Goal: Task Accomplishment & Management: Manage account settings

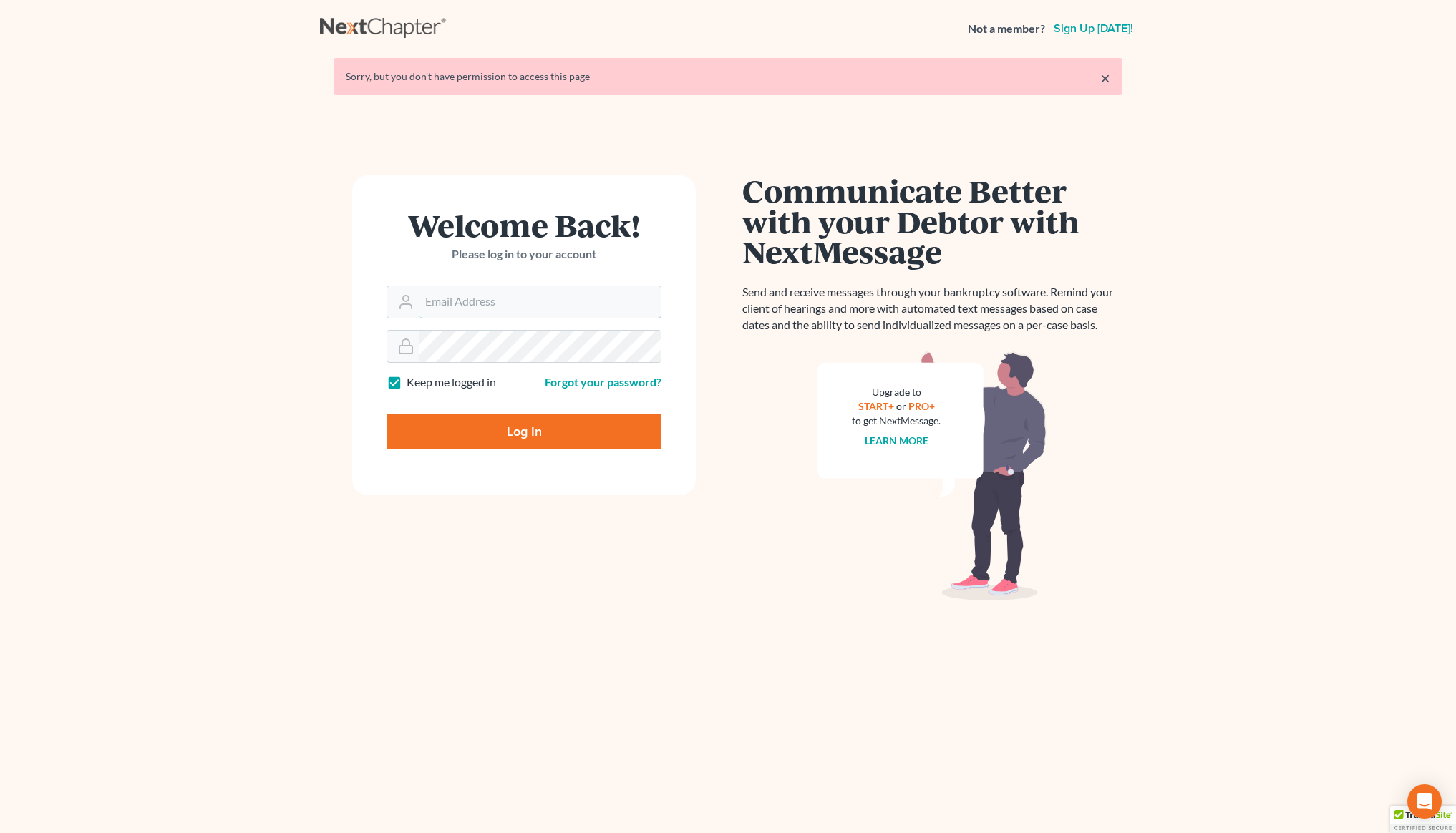
type input "[PERSON_NAME][EMAIL_ADDRESS][DOMAIN_NAME]"
click at [521, 432] on input "Log In" at bounding box center [524, 431] width 275 height 36
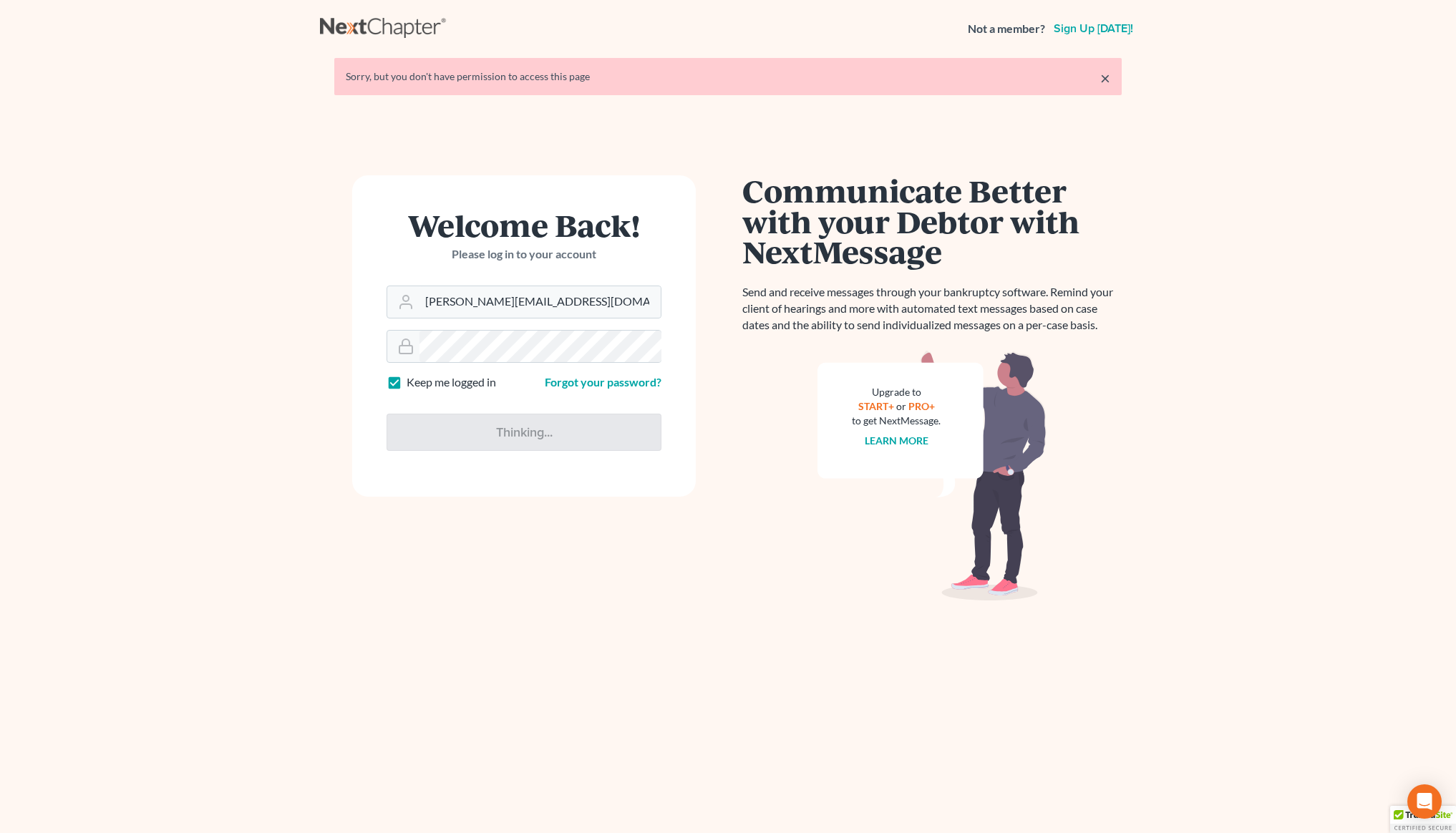
type input "Thinking..."
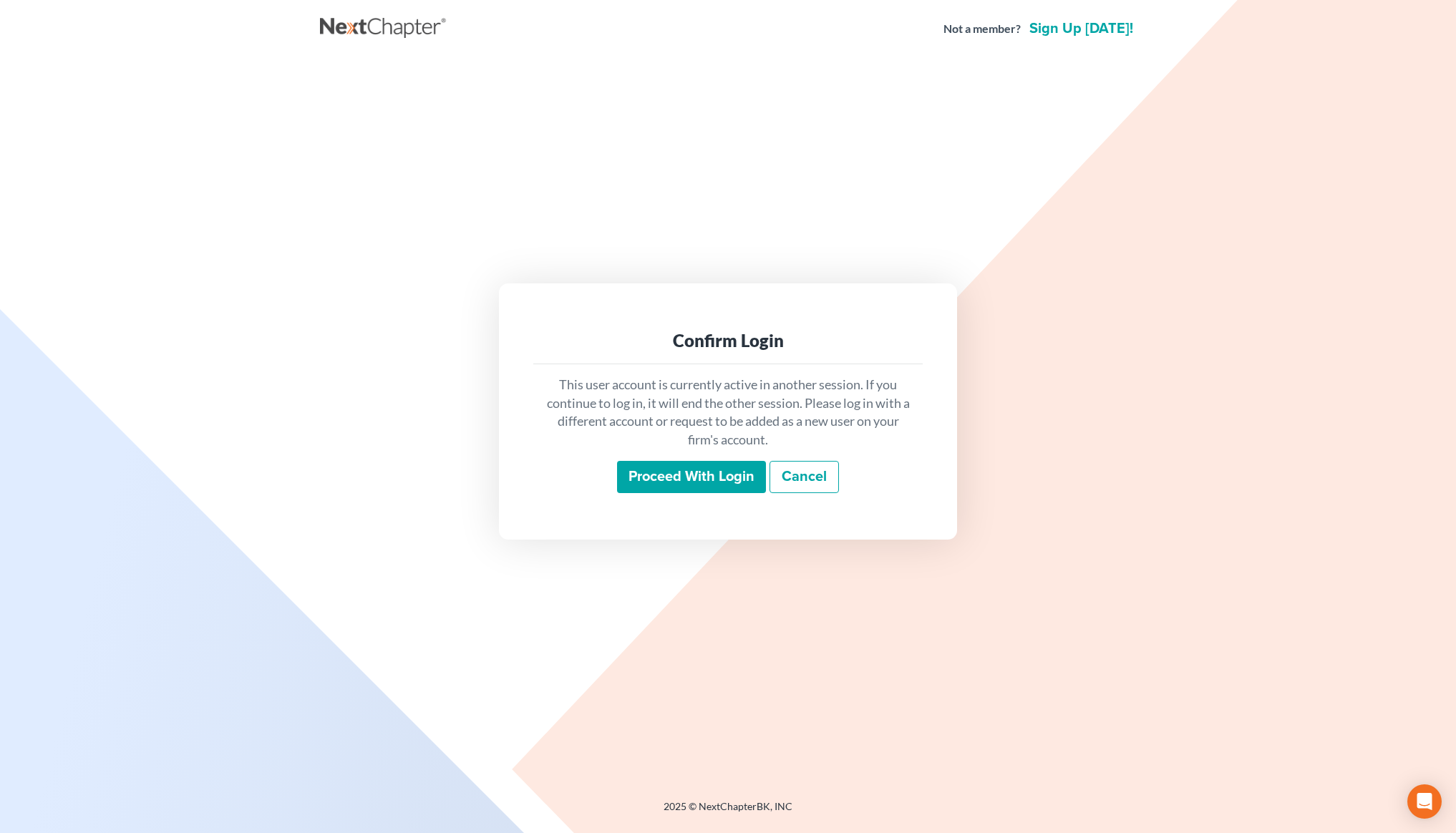
click at [672, 458] on div "This user account is currently active in another session. If you continue to lo…" at bounding box center [728, 435] width 389 height 141
click at [684, 462] on input "Proceed with login" at bounding box center [691, 477] width 149 height 33
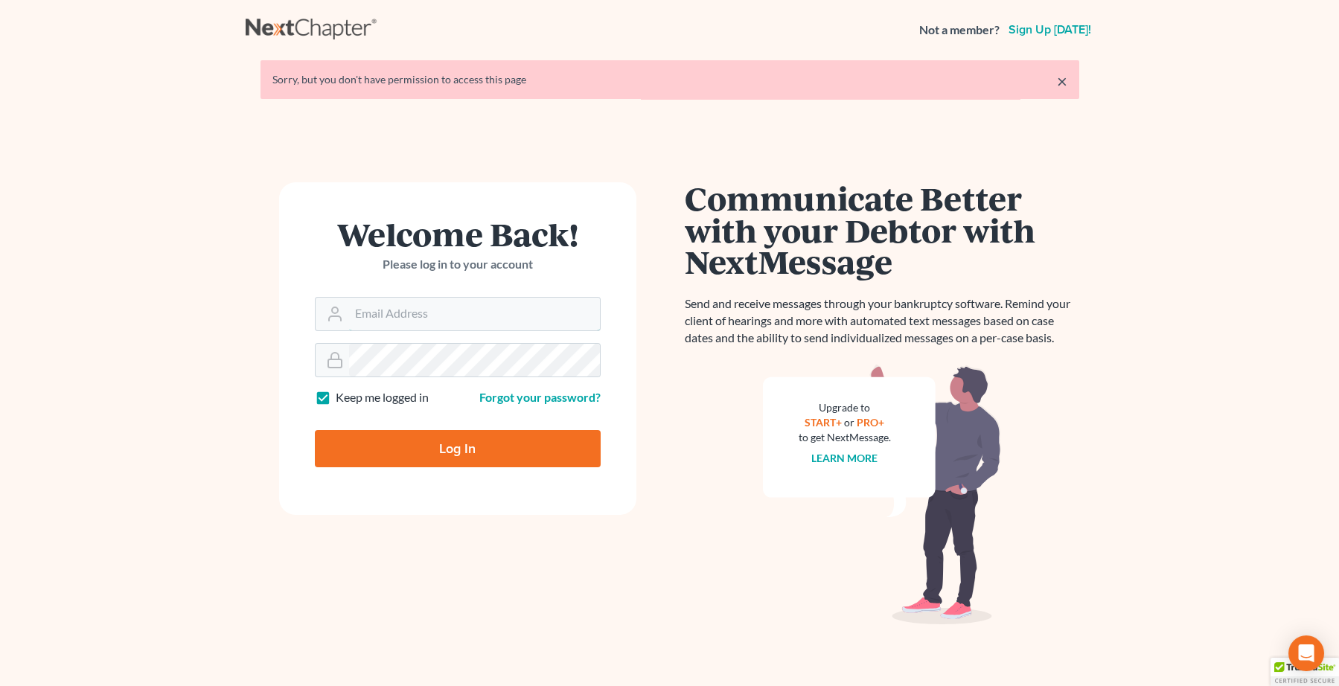
type input "[PERSON_NAME][EMAIL_ADDRESS][DOMAIN_NAME]"
click at [450, 450] on input "Log In" at bounding box center [458, 448] width 286 height 37
type input "Thinking..."
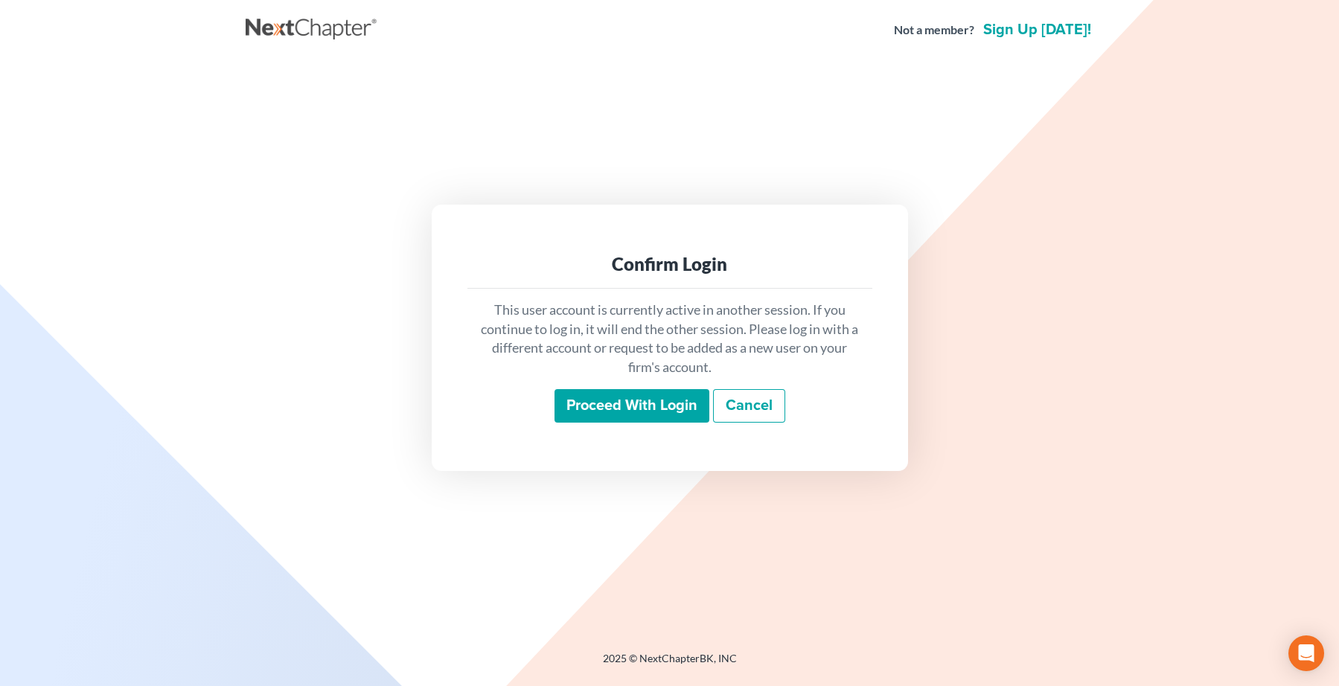
click at [589, 403] on input "Proceed with login" at bounding box center [632, 406] width 155 height 34
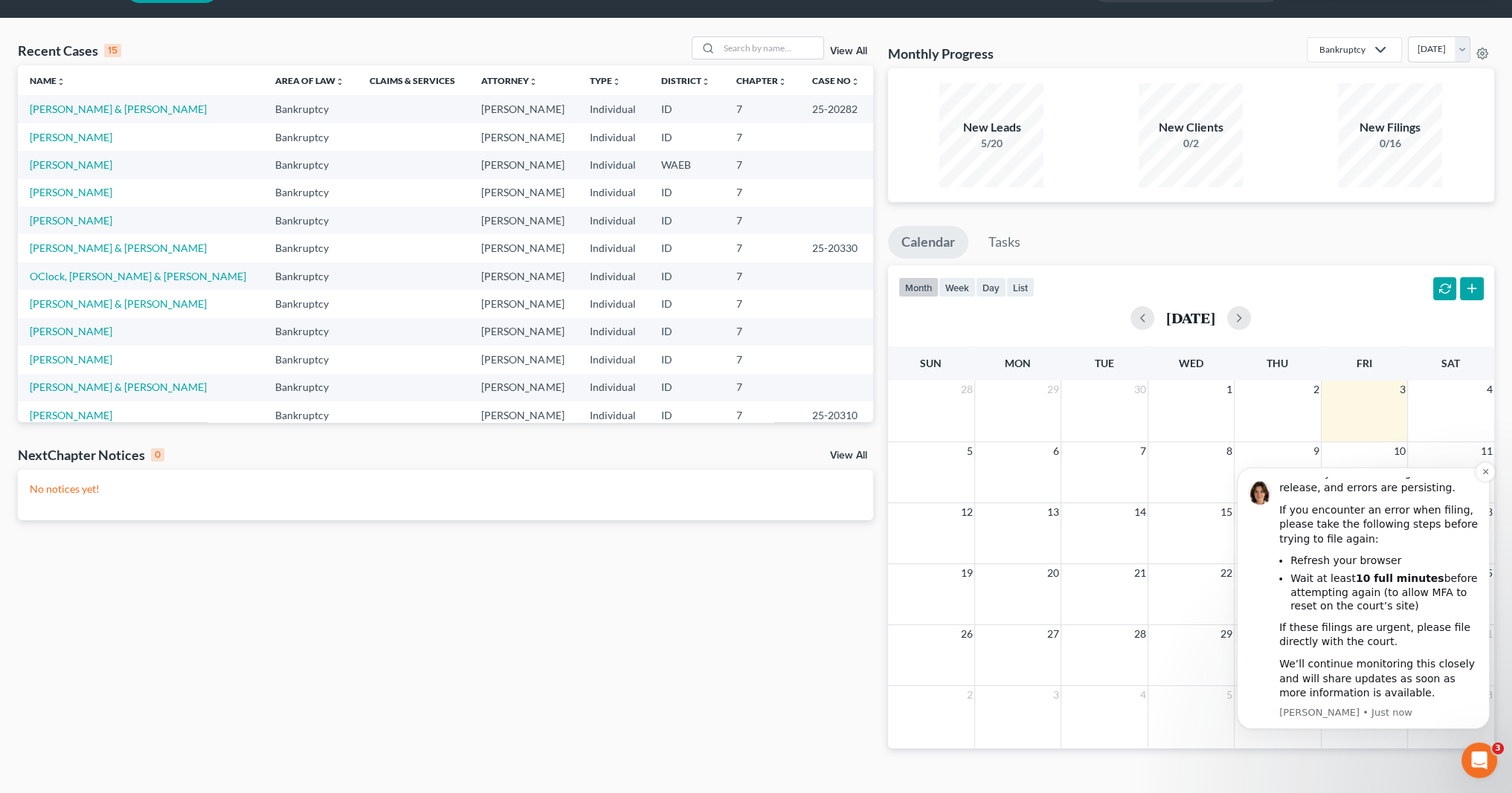
scroll to position [64, 0]
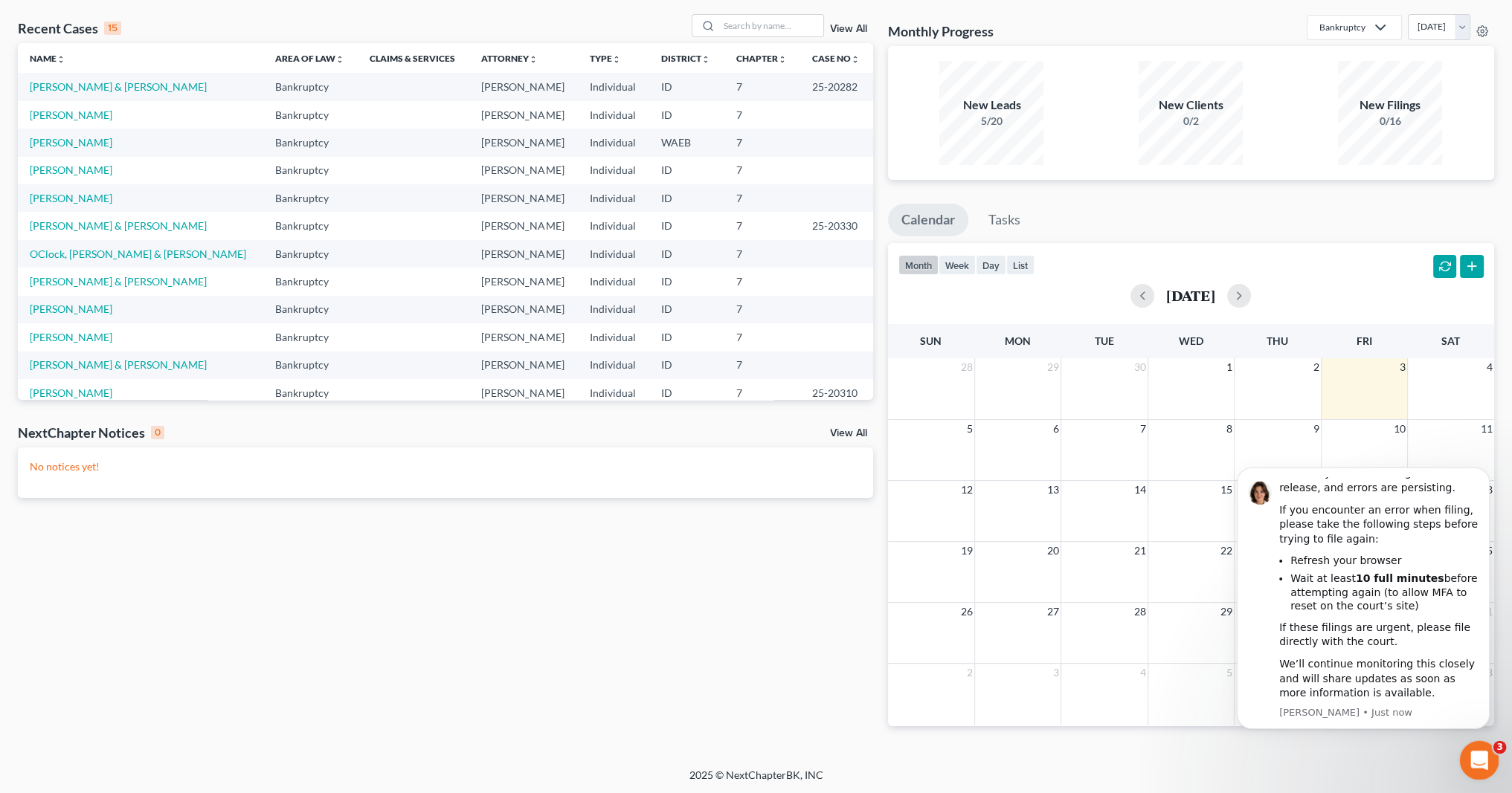
click at [1337, 685] on icon "Open Intercom Messenger" at bounding box center [1477, 758] width 25 height 25
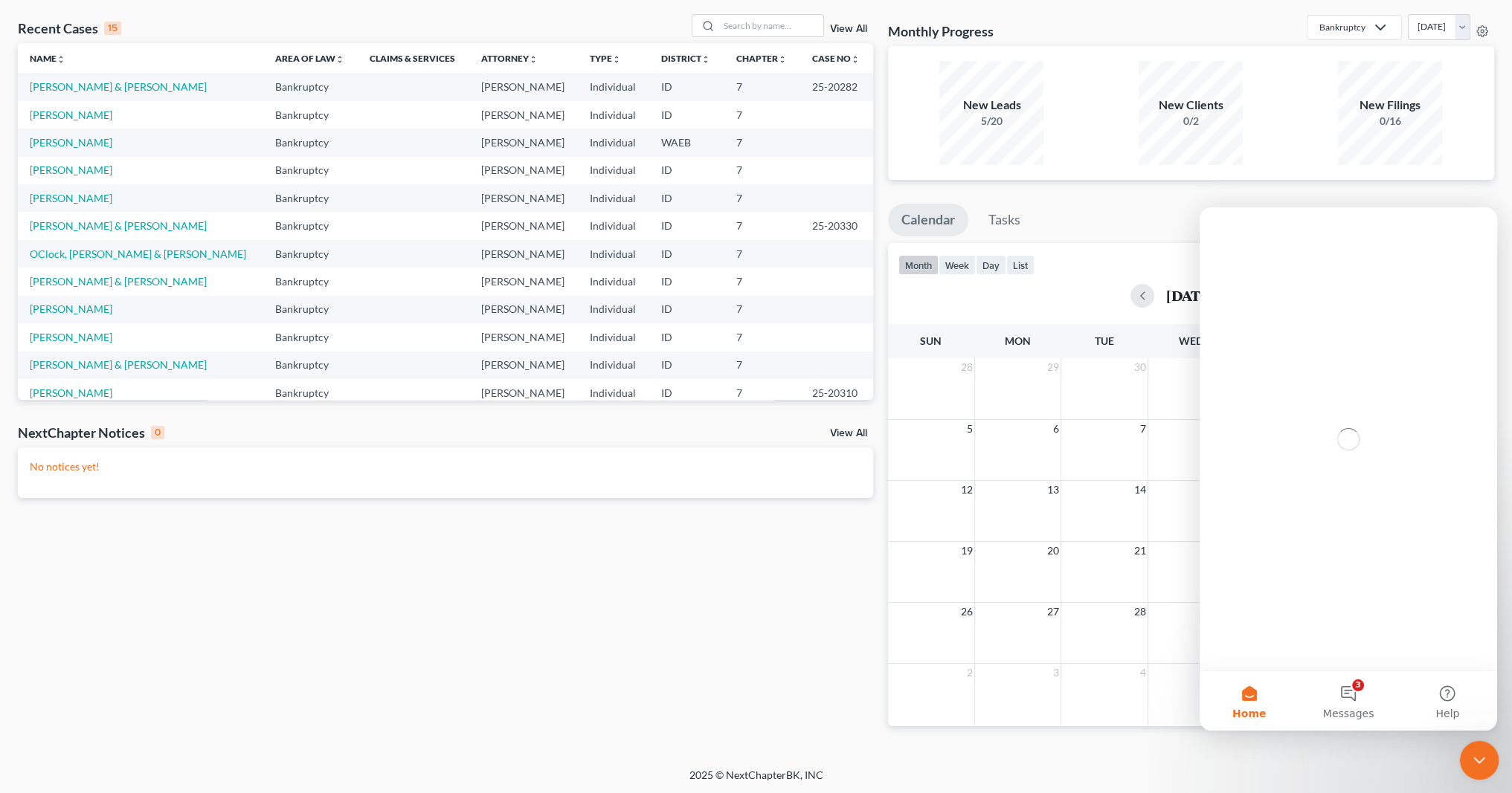
scroll to position [0, 0]
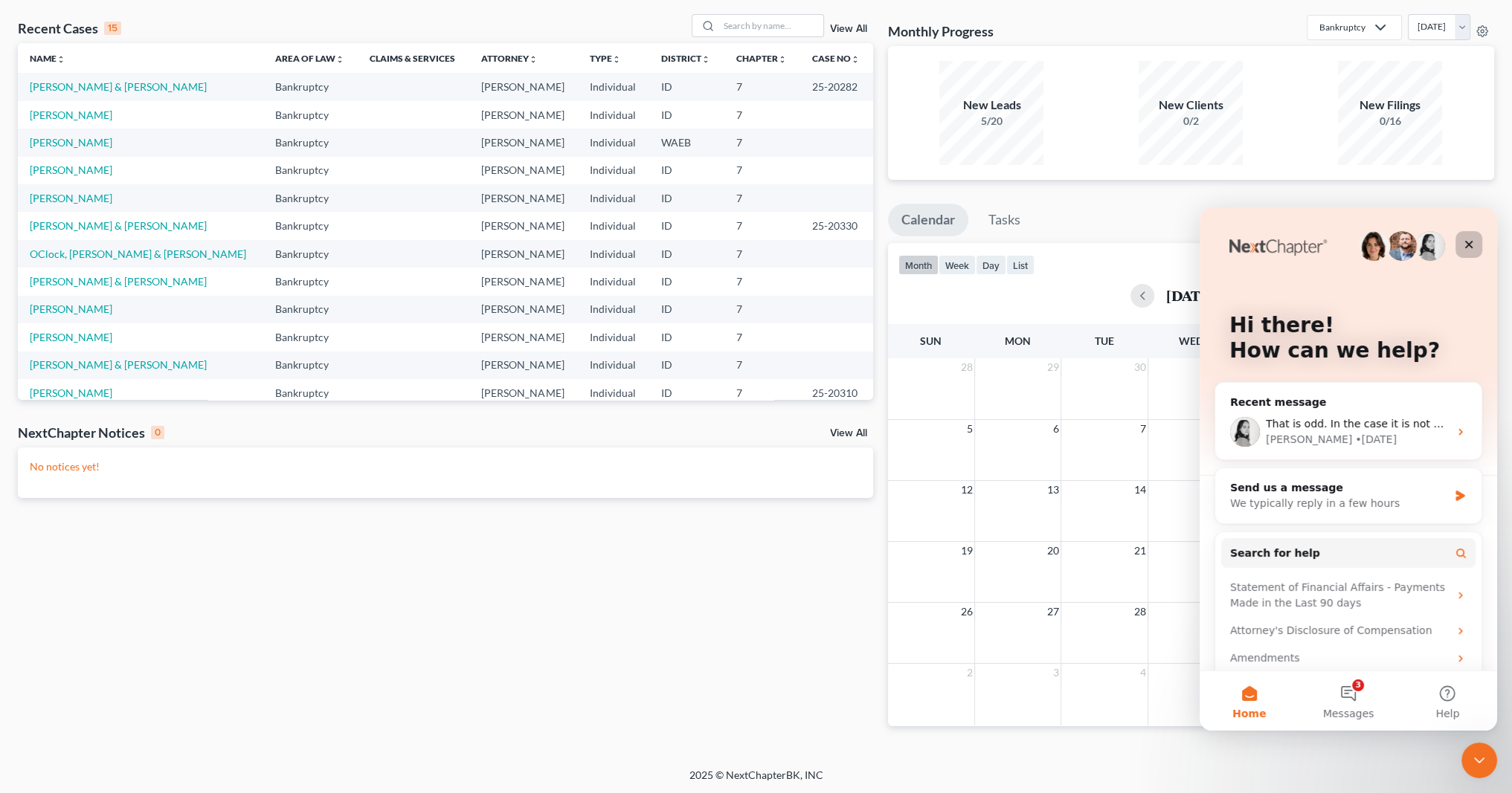
click at [1337, 245] on icon "Close" at bounding box center [1469, 245] width 12 height 12
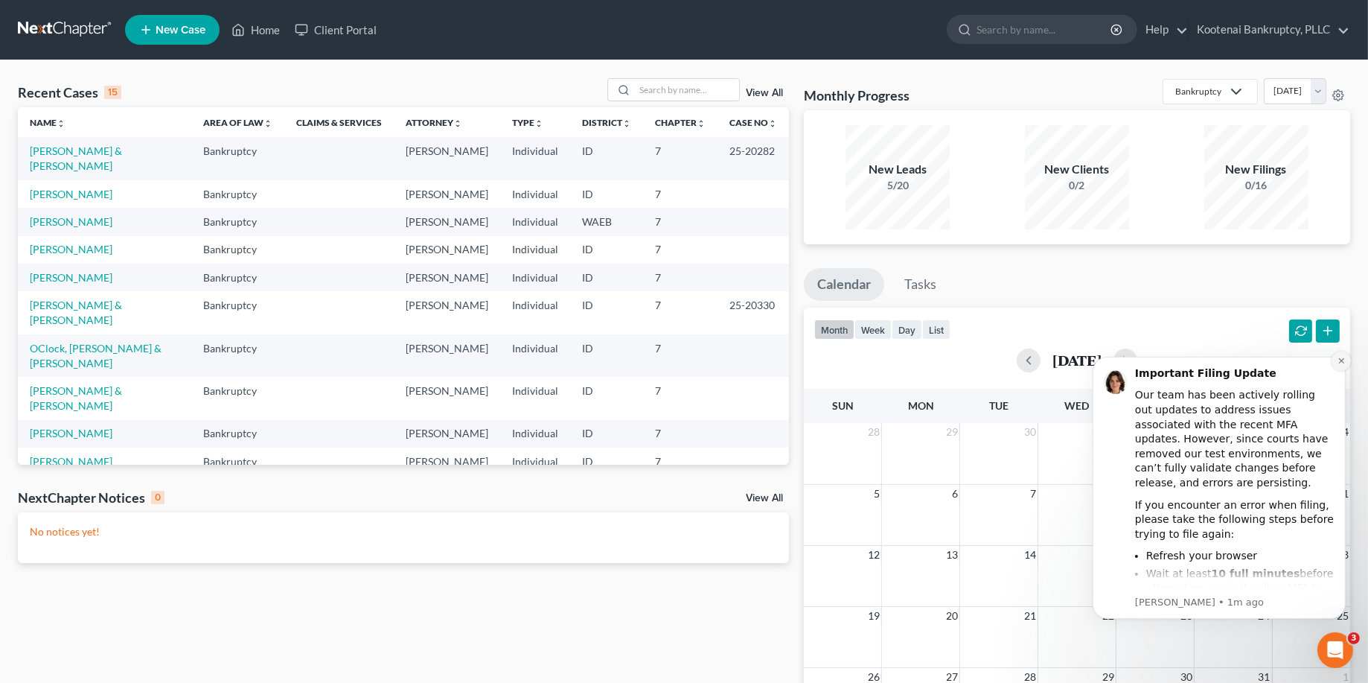
click at [1338, 360] on icon "Dismiss notification" at bounding box center [1340, 359] width 5 height 5
